Goal: Information Seeking & Learning: Learn about a topic

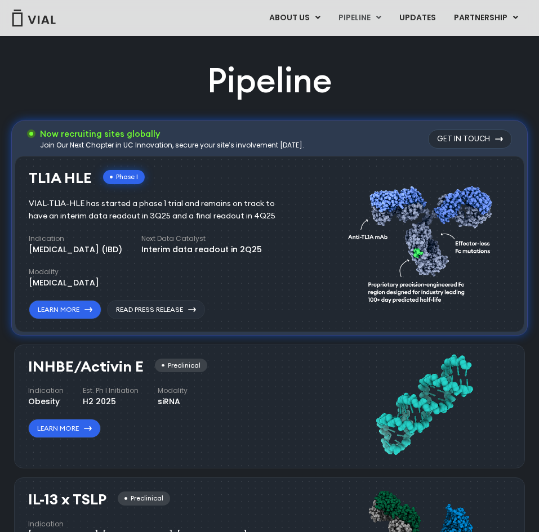
scroll to position [635, 0]
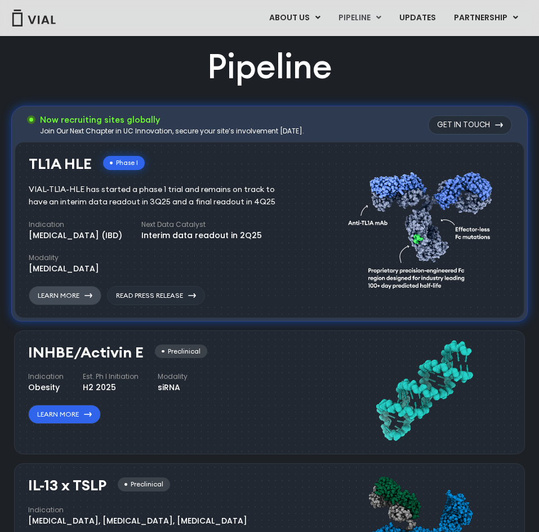
click at [86, 294] on icon at bounding box center [89, 296] width 8 height 5
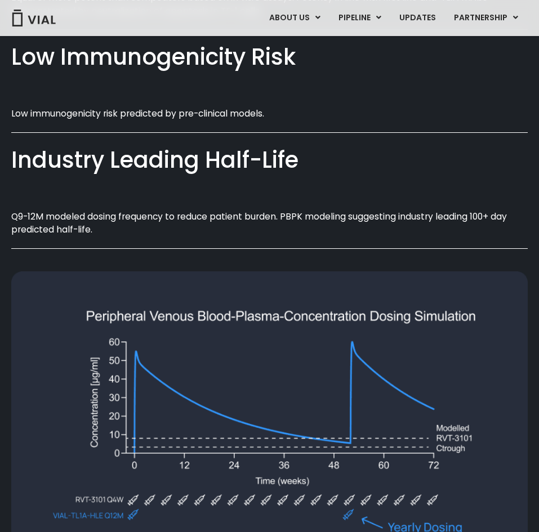
scroll to position [915, 0]
